Goal: Task Accomplishment & Management: Manage account settings

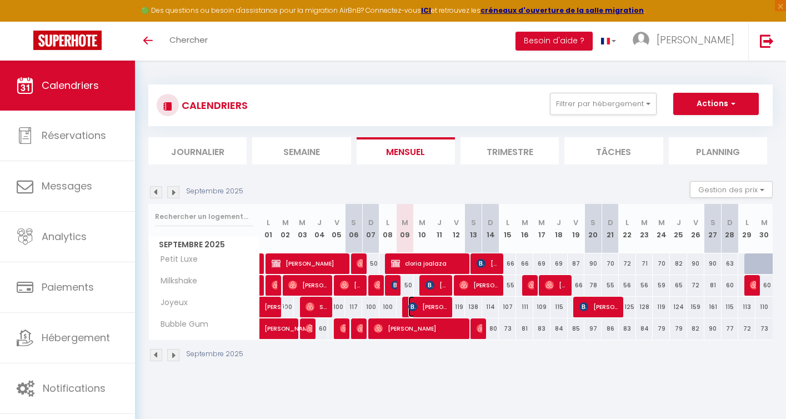
click at [432, 306] on span "[PERSON_NAME]" at bounding box center [428, 306] width 40 height 21
select select "OK"
select select "KO"
select select "0"
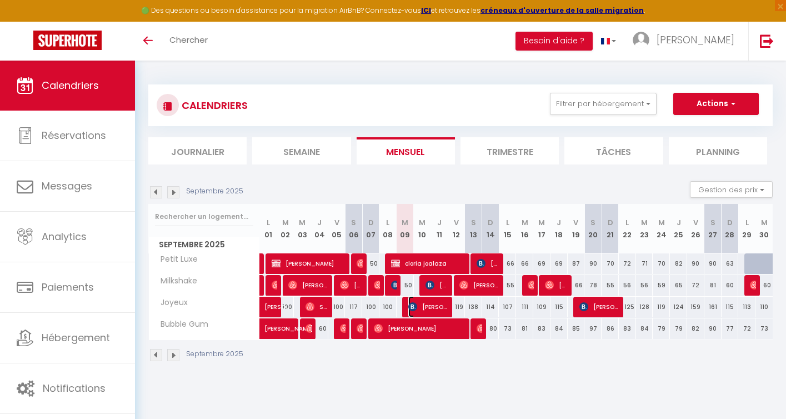
select select "1"
select select
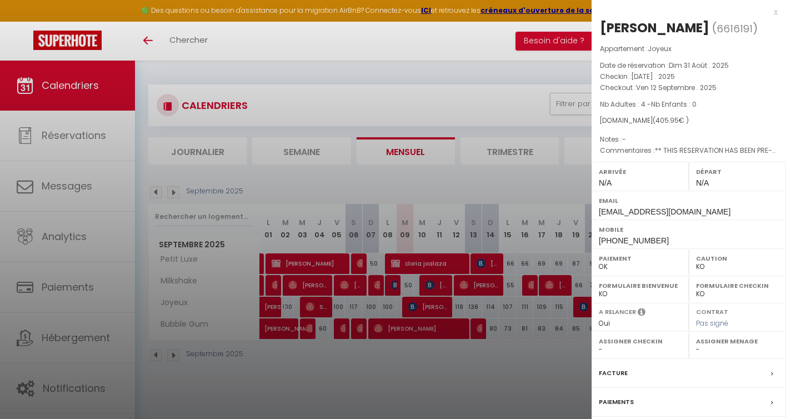
click at [434, 365] on div at bounding box center [393, 209] width 786 height 419
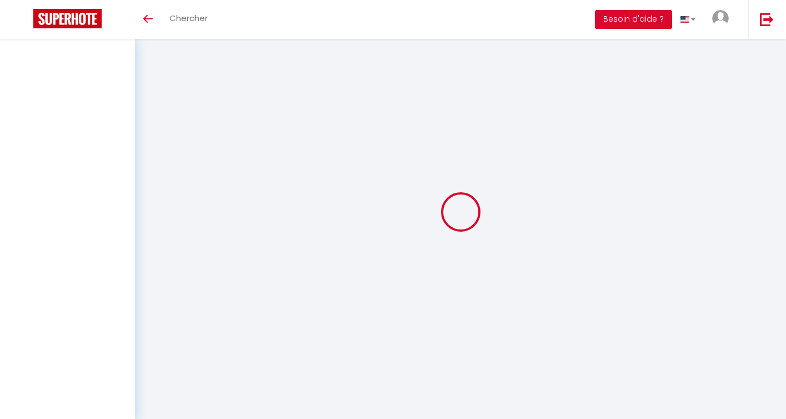
select select
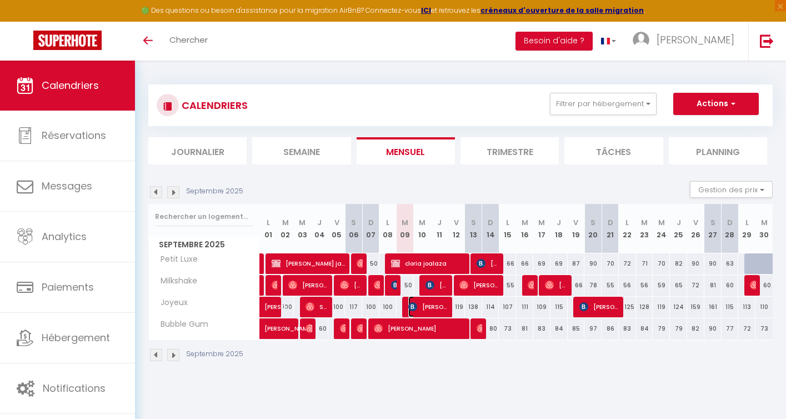
click at [432, 310] on span "[PERSON_NAME]" at bounding box center [428, 306] width 40 height 21
select select "OK"
select select "KO"
select select "0"
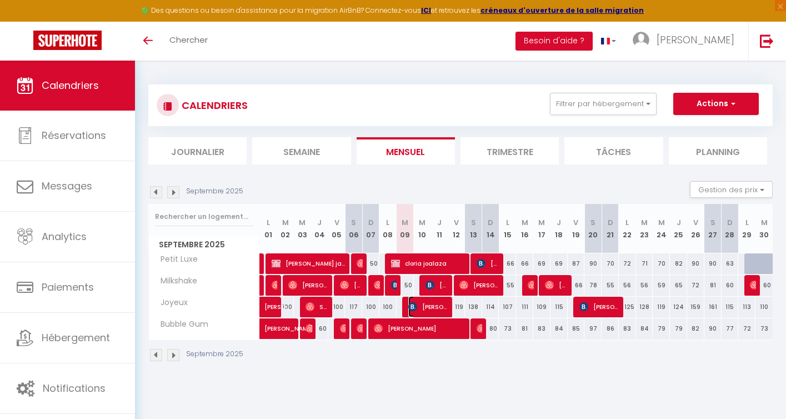
select select "1"
select select
click at [441, 281] on span "[PERSON_NAME]" at bounding box center [436, 284] width 23 height 21
select select "OK"
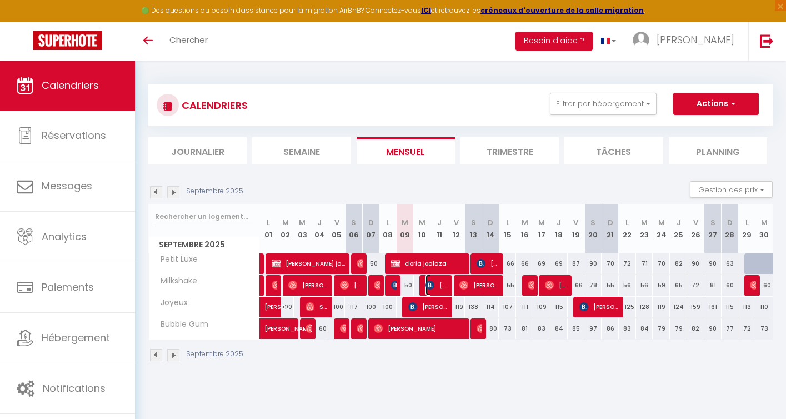
select select "KO"
select select "0"
select select "1"
select select
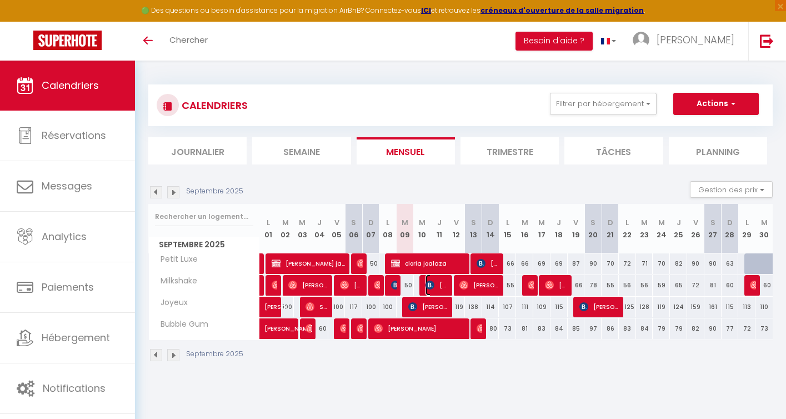
select select
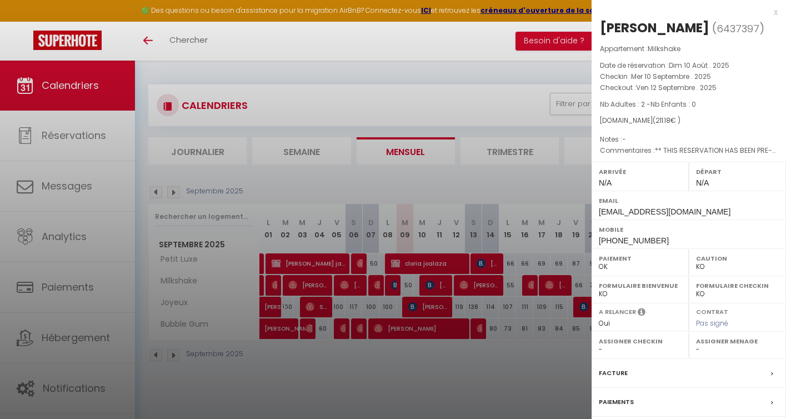
click at [409, 355] on div at bounding box center [393, 209] width 786 height 419
